Goal: Find specific page/section: Find specific page/section

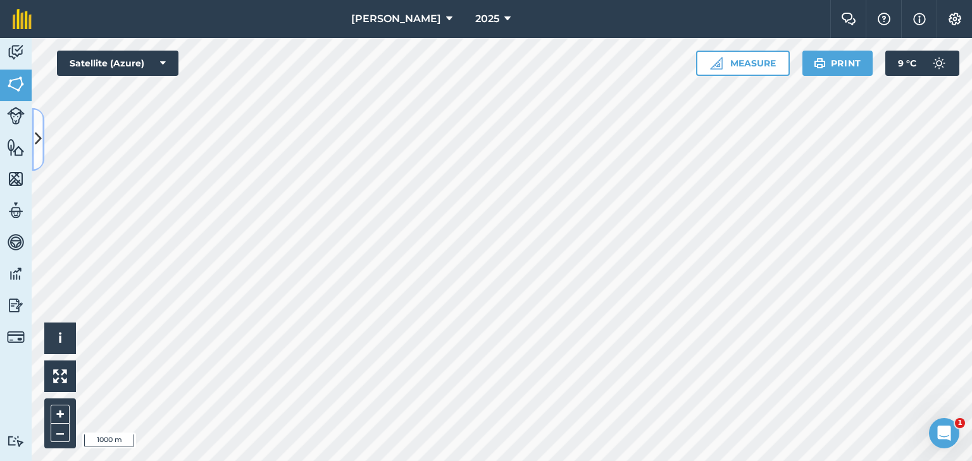
click at [41, 142] on icon at bounding box center [38, 139] width 7 height 22
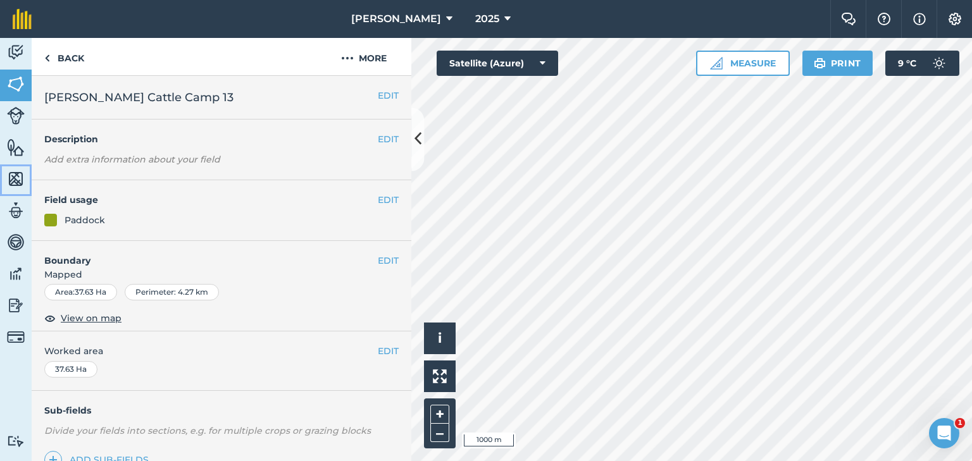
click at [16, 181] on img at bounding box center [16, 179] width 18 height 19
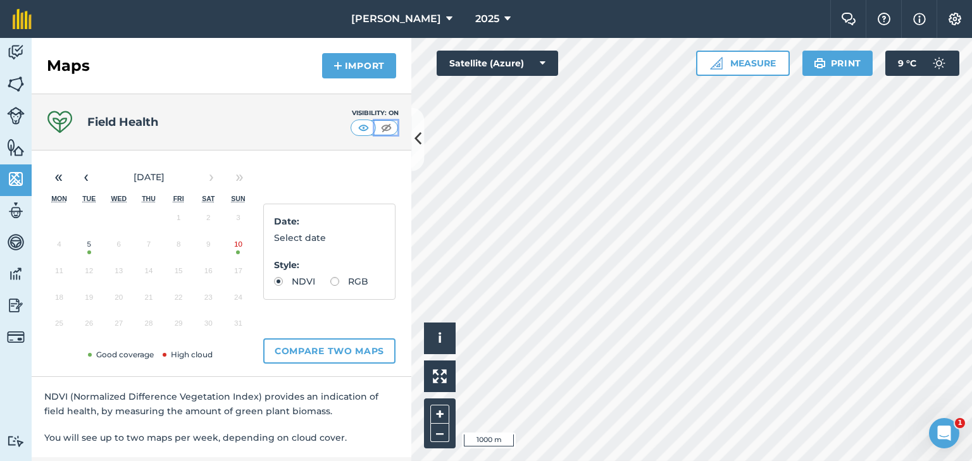
click at [378, 126] on img at bounding box center [386, 128] width 16 height 13
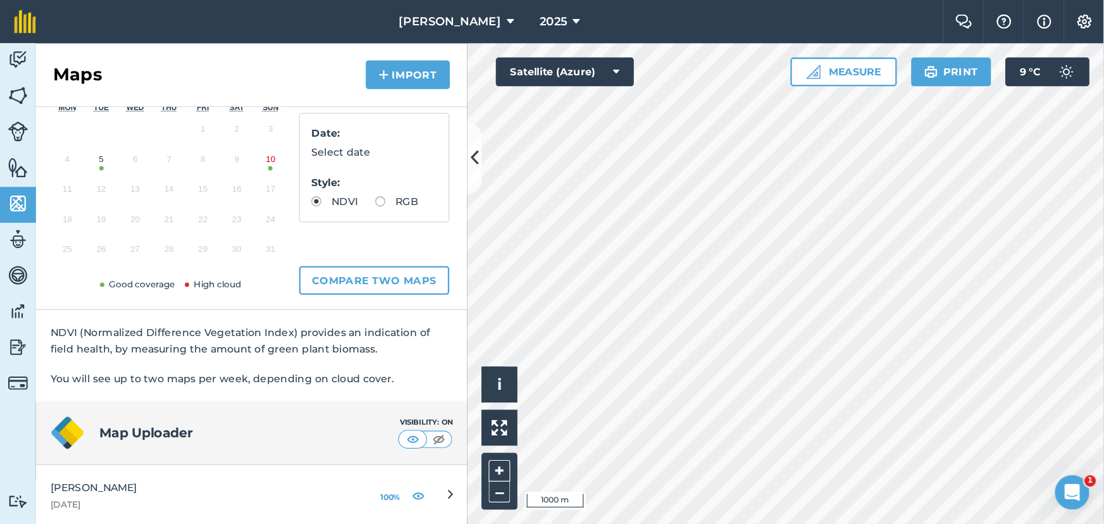
scroll to position [105, 0]
click at [383, 386] on img at bounding box center [386, 386] width 16 height 13
click at [356, 387] on img at bounding box center [364, 386] width 16 height 13
click at [378, 386] on img at bounding box center [386, 386] width 16 height 13
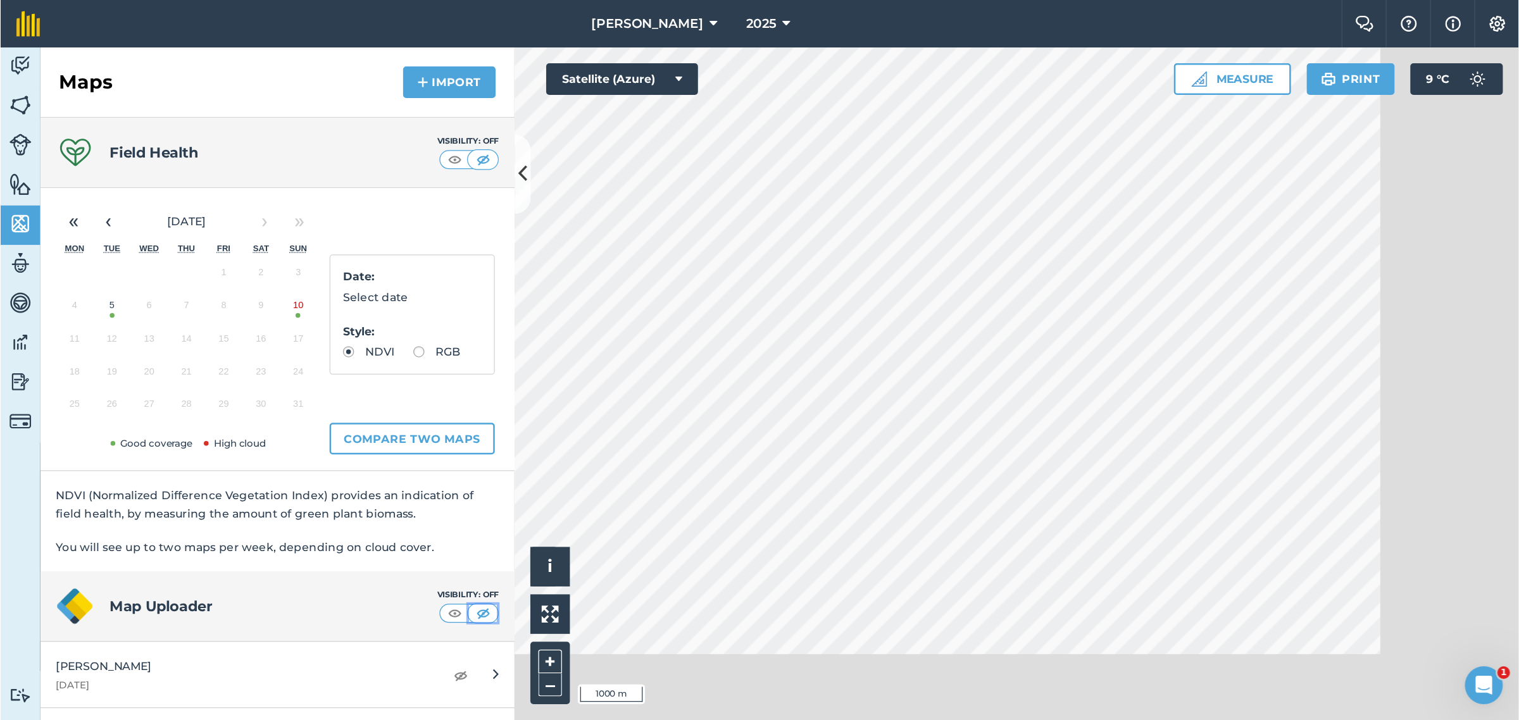
scroll to position [0, 0]
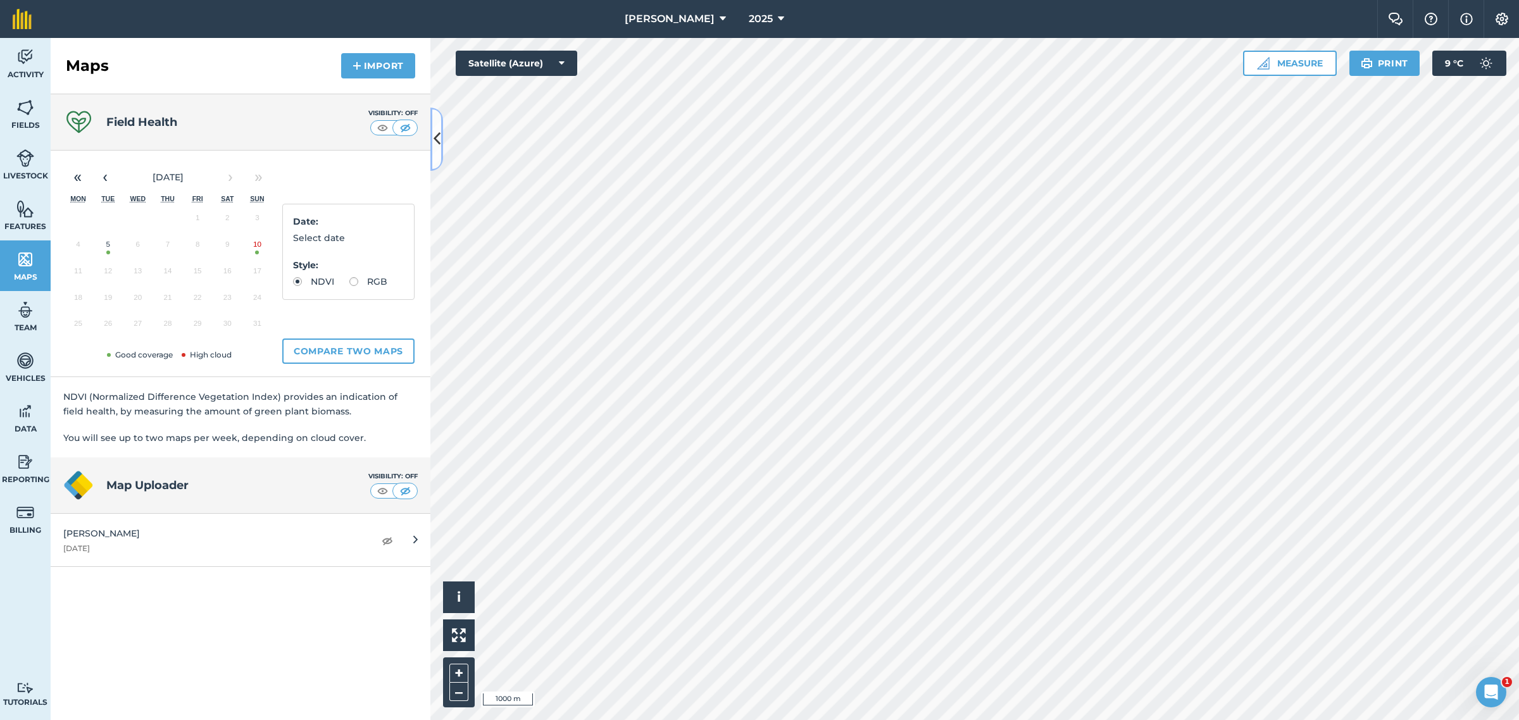
click at [435, 138] on icon at bounding box center [437, 139] width 7 height 22
